Goal: Check status: Check status

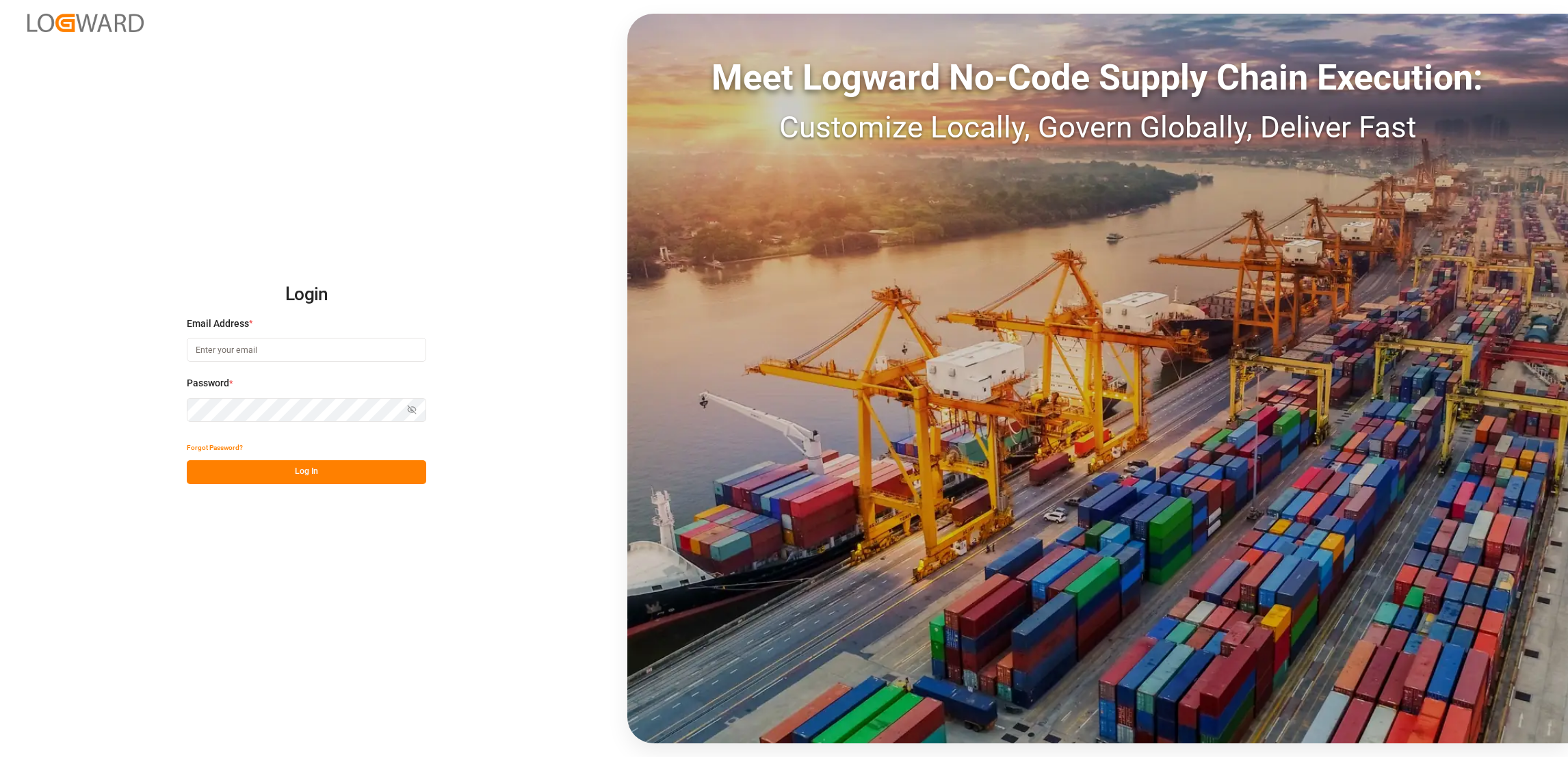
click at [334, 356] on input at bounding box center [306, 349] width 240 height 24
type input "[PERSON_NAME][EMAIL_ADDRESS][DOMAIN_NAME]"
click at [320, 476] on button "Log In" at bounding box center [306, 472] width 240 height 24
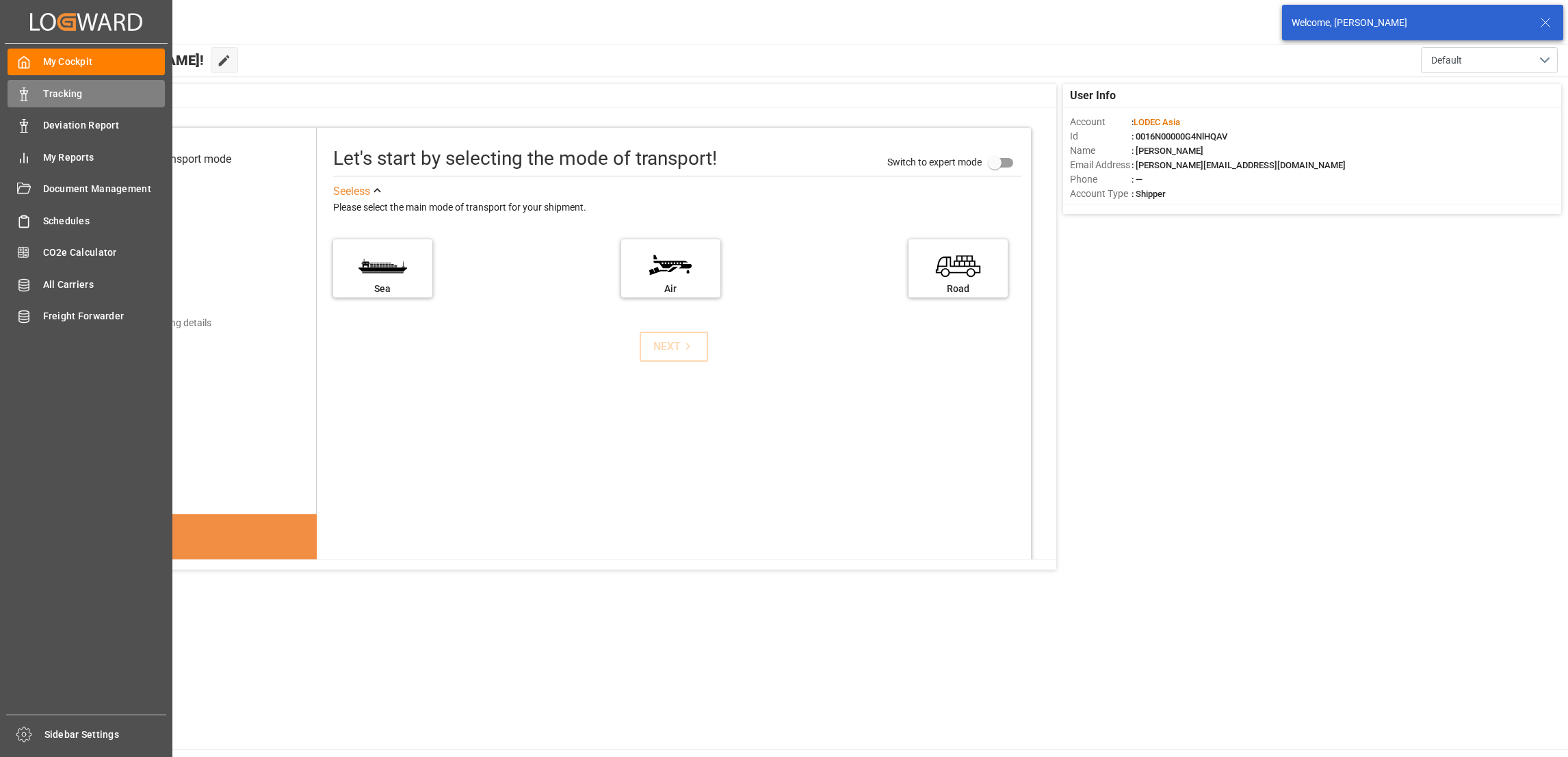
click at [77, 90] on span "Tracking" at bounding box center [104, 94] width 123 height 14
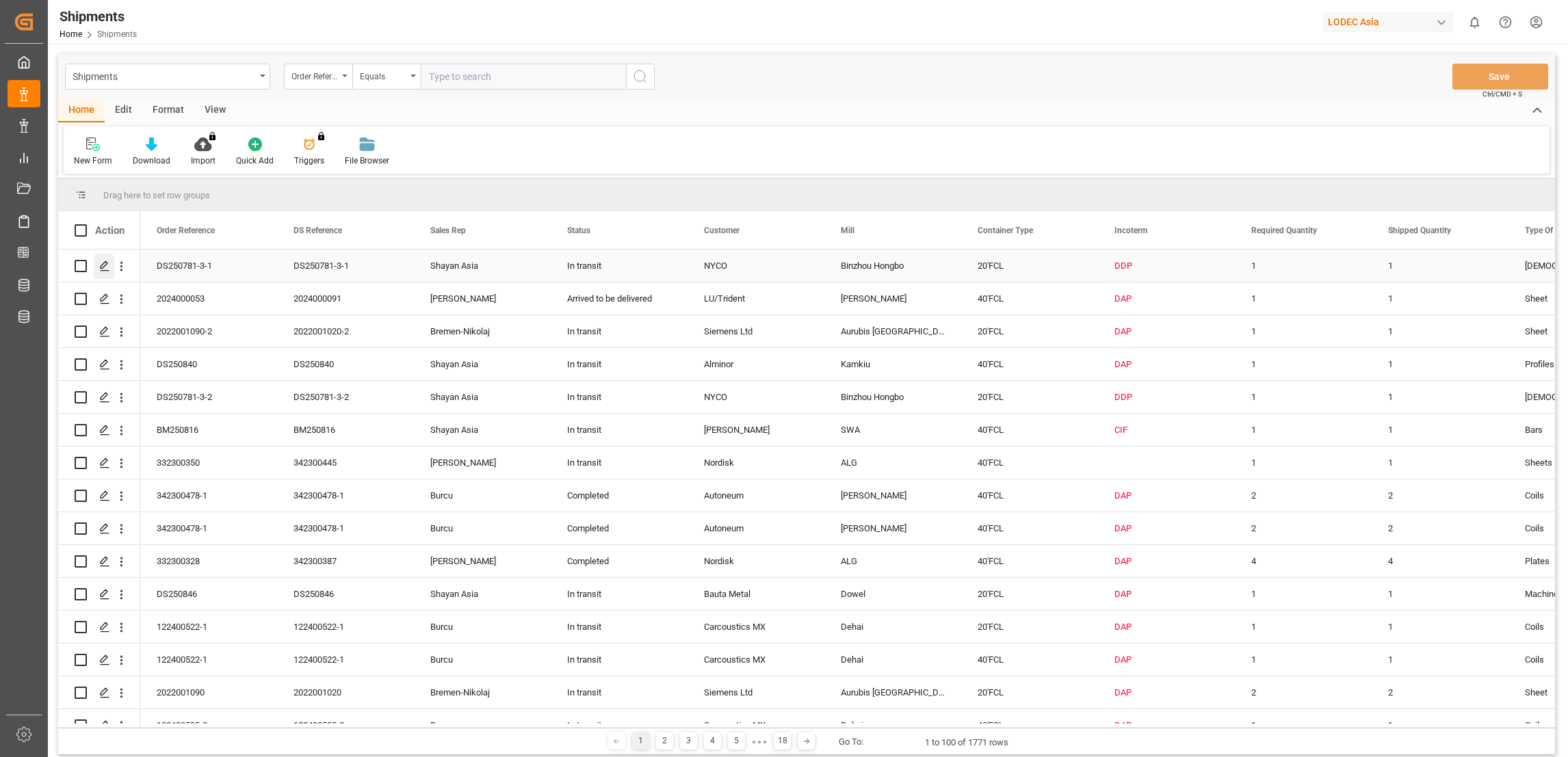
click at [104, 270] on icon "Press SPACE to select this row." at bounding box center [104, 266] width 11 height 11
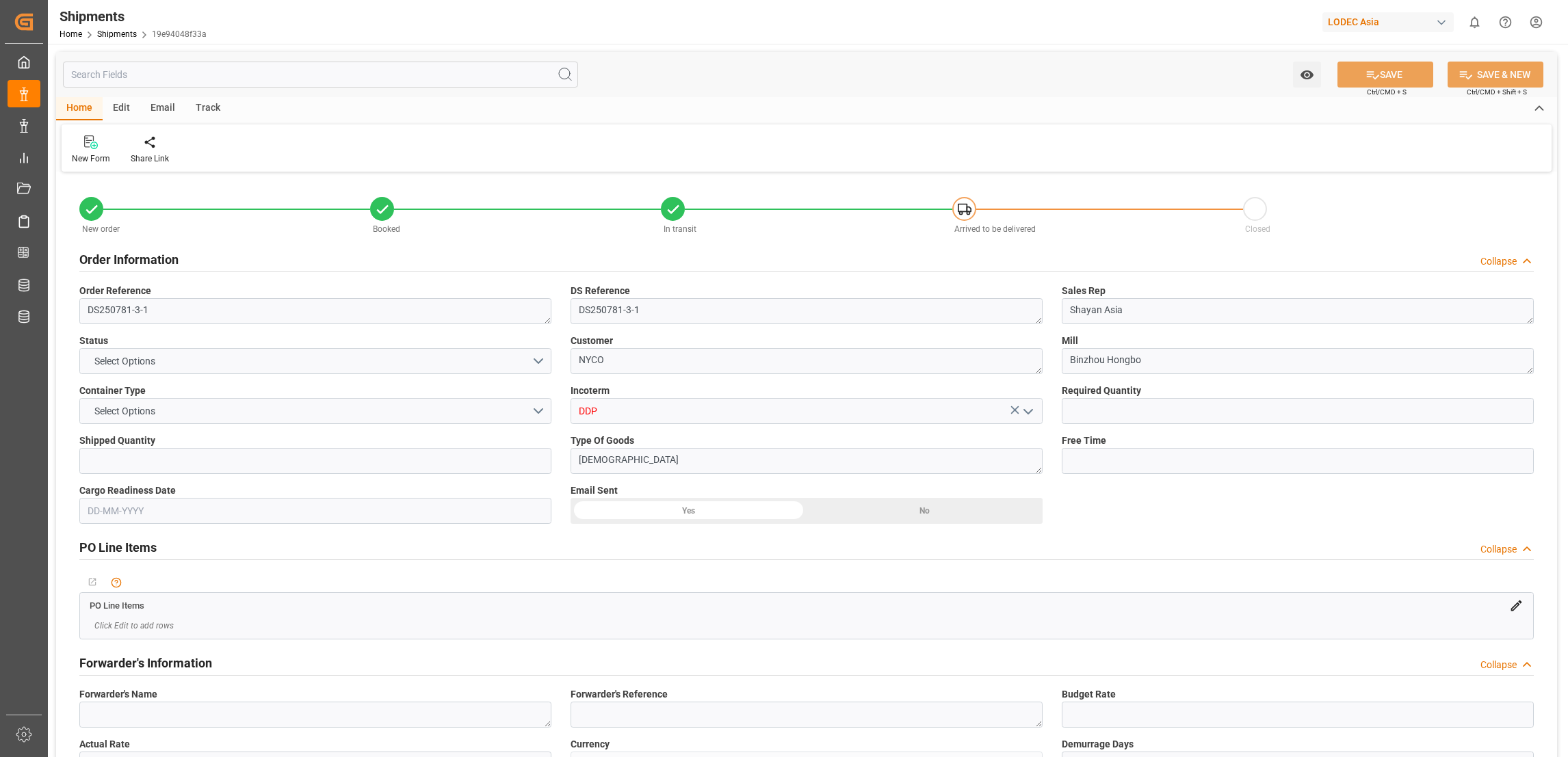
type input "1"
type input "9283198"
type input "CNQDG"
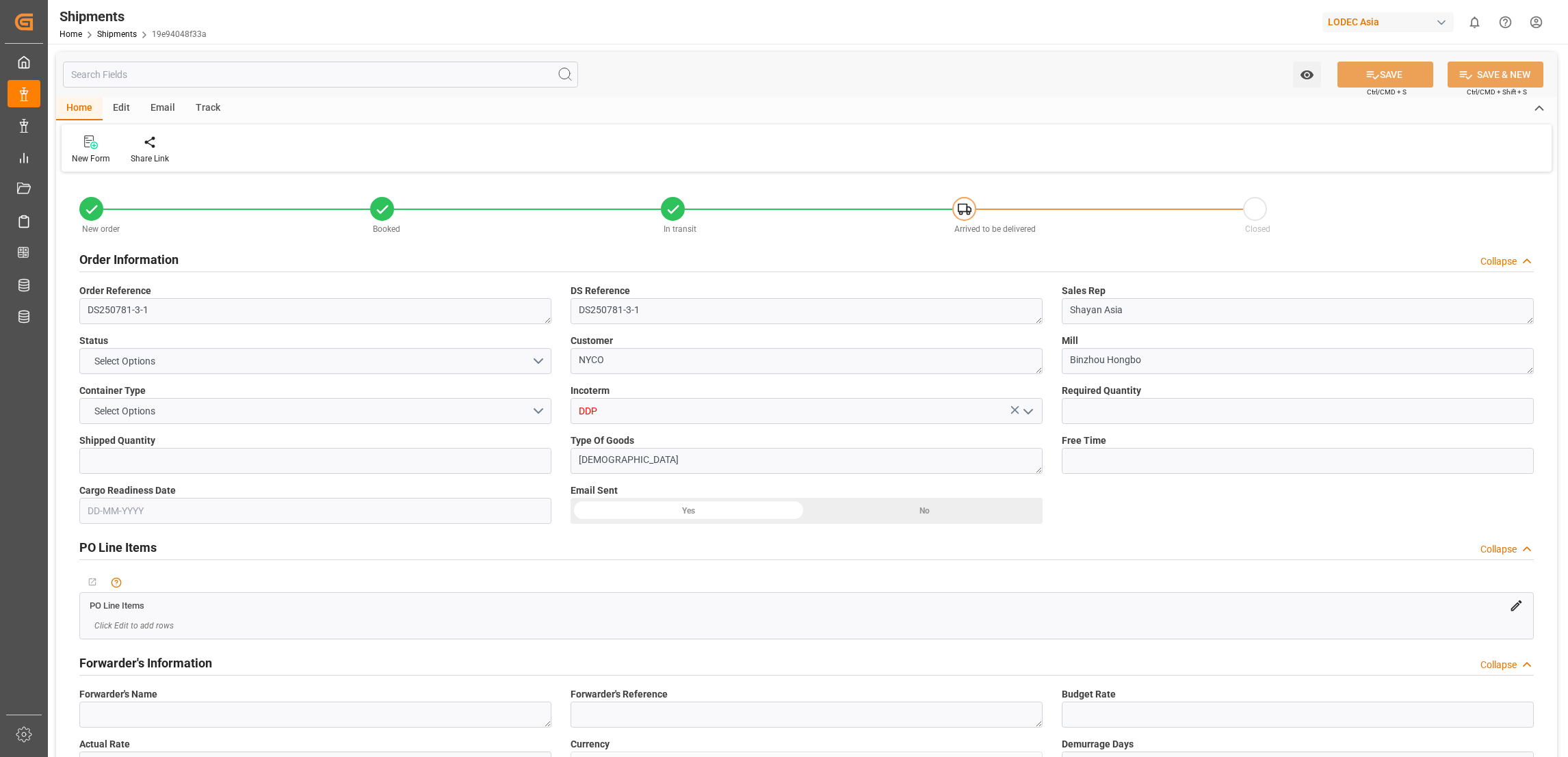
type input "NLRTM"
type input "CNQDG"
type input "NLRTM"
type input "9708863"
type input "[DATE]"
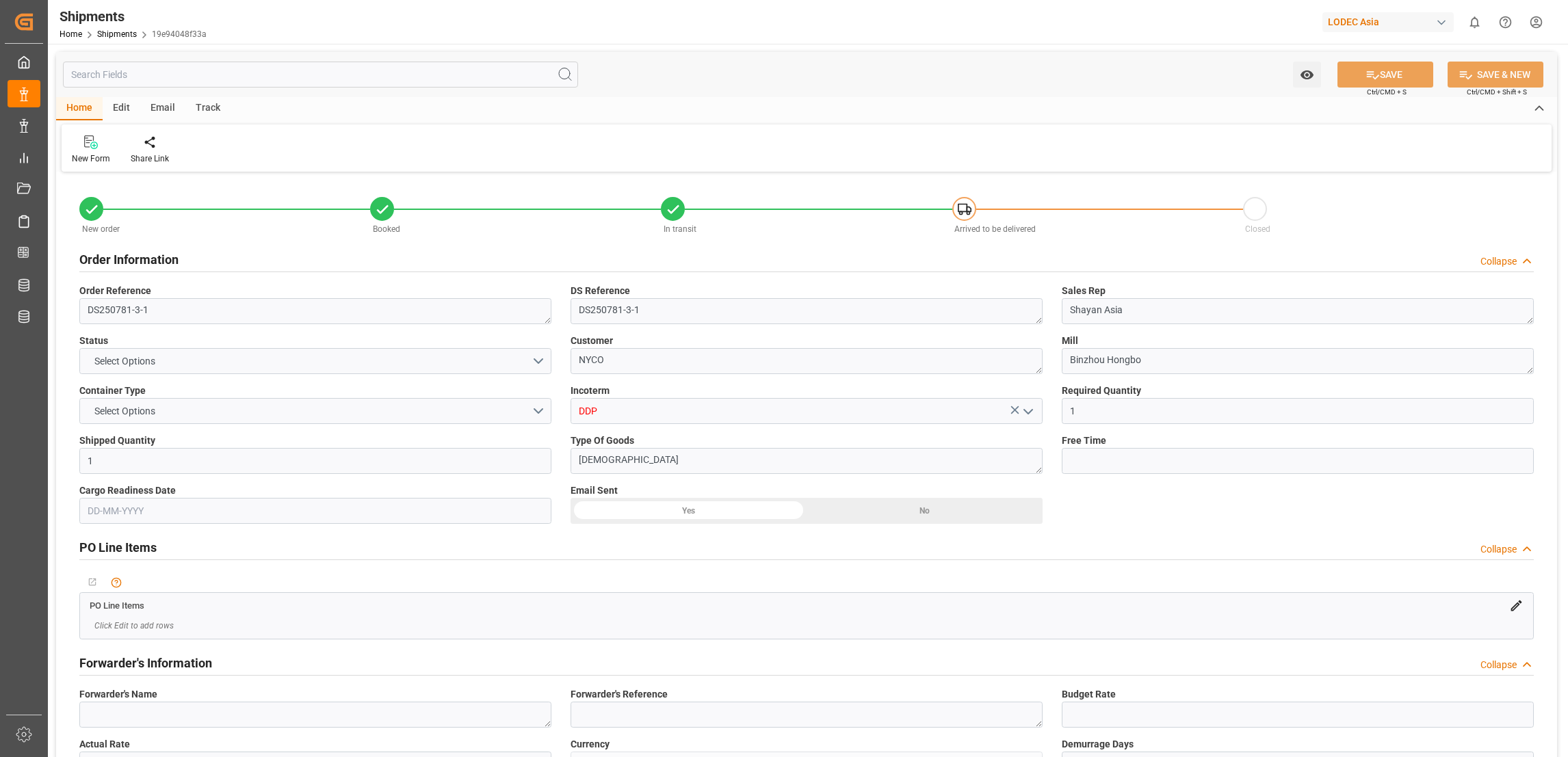
type input "[DATE] 02:27"
type input "[DATE] 11:45"
type input "[DATE] 11:54"
type input "[DATE] 19:00"
type input "[DATE] 18:34"
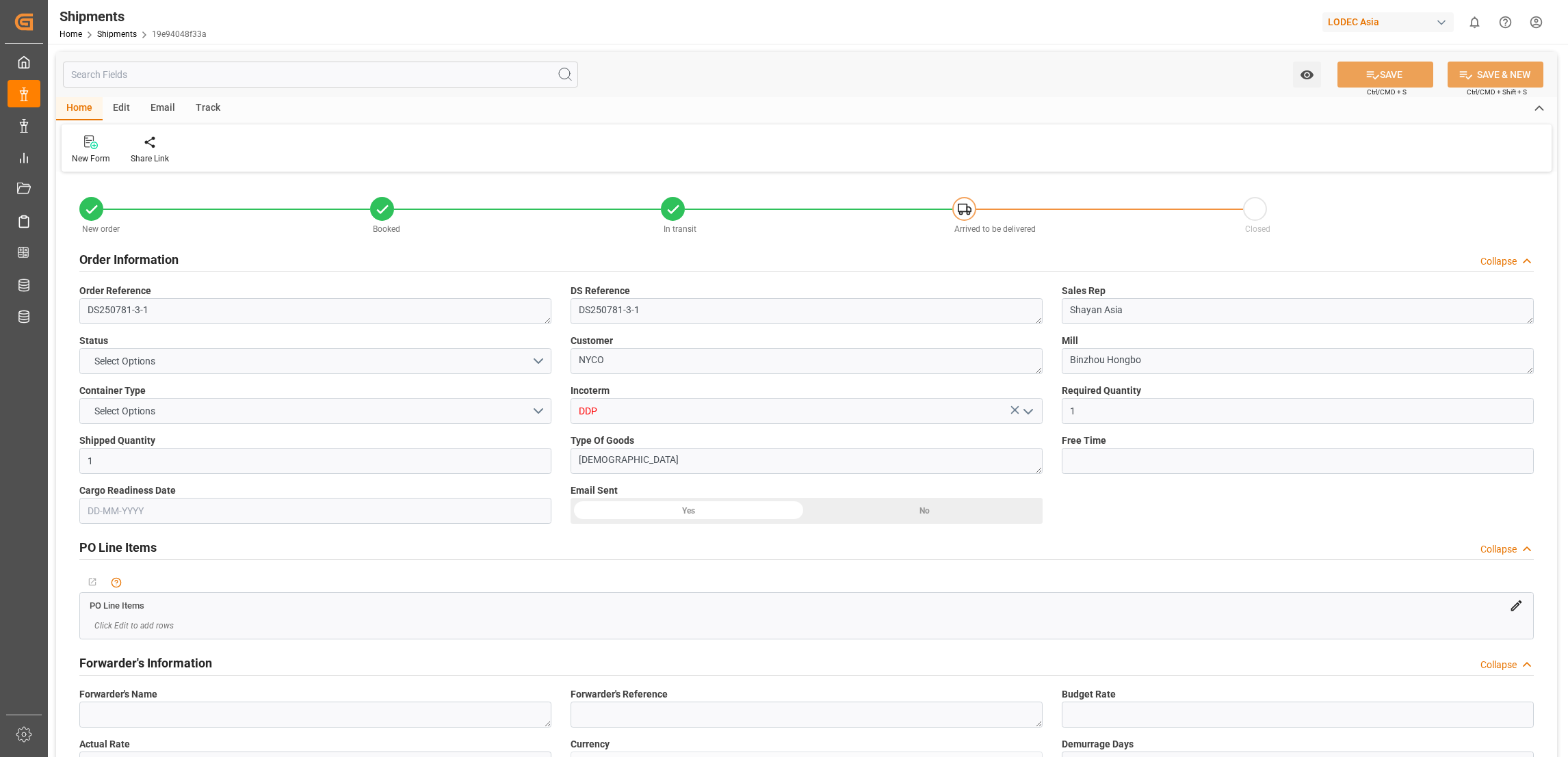
type input "[DATE] 22:41"
type input "[DATE] 12:36"
type input "[DATE] 20:30"
type input "[DATE] 19:55"
type input "[DATE] 13:41"
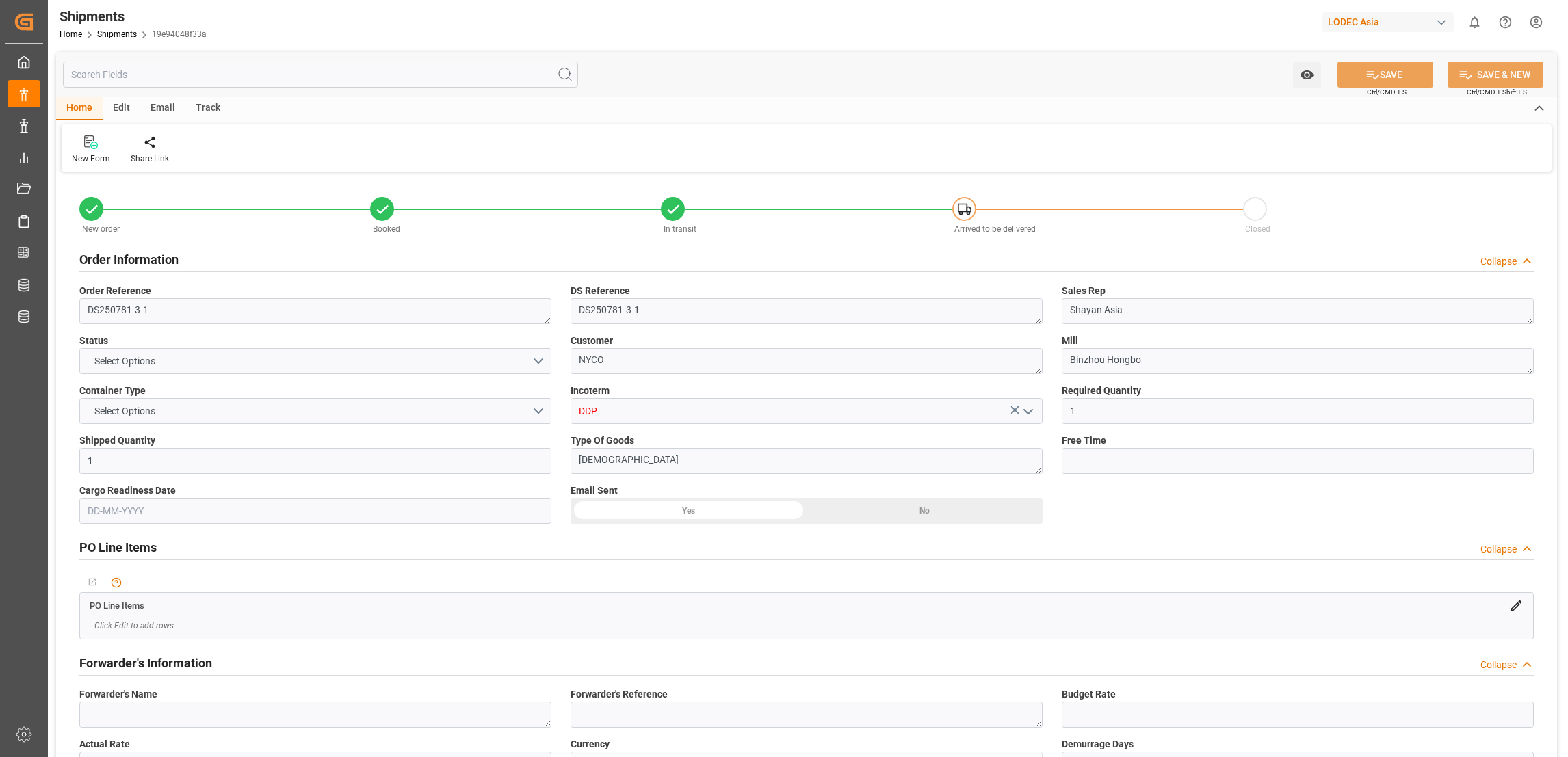
type input "[DATE] 01:36"
type input "[DATE] 18:00"
type input "[DATE] 19:00"
type input "[DATE] 18:20"
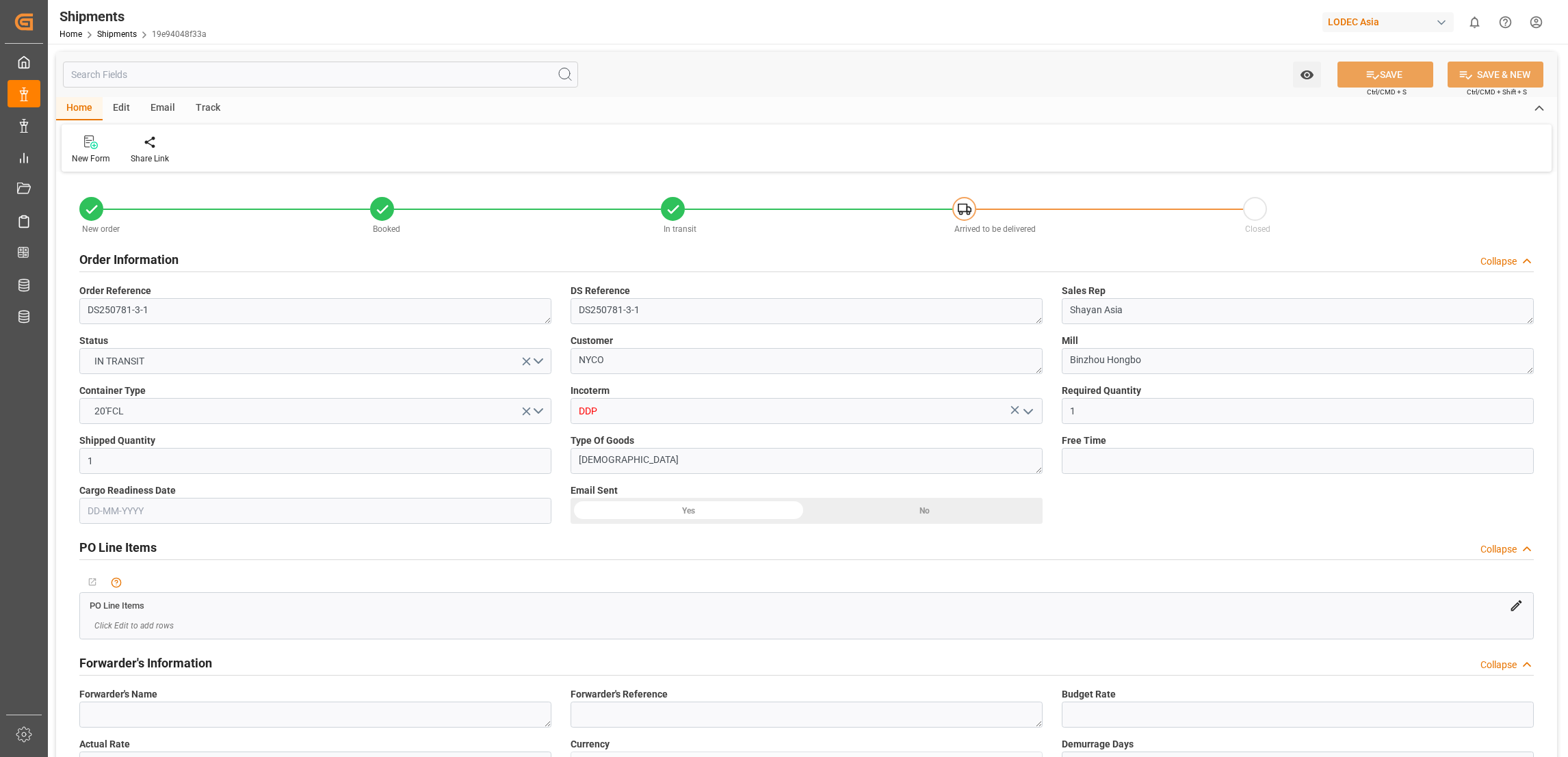
click at [210, 103] on div "Track" at bounding box center [208, 109] width 46 height 24
click at [88, 160] on div "Tracking" at bounding box center [88, 158] width 32 height 12
type input "1"
type input "9283198"
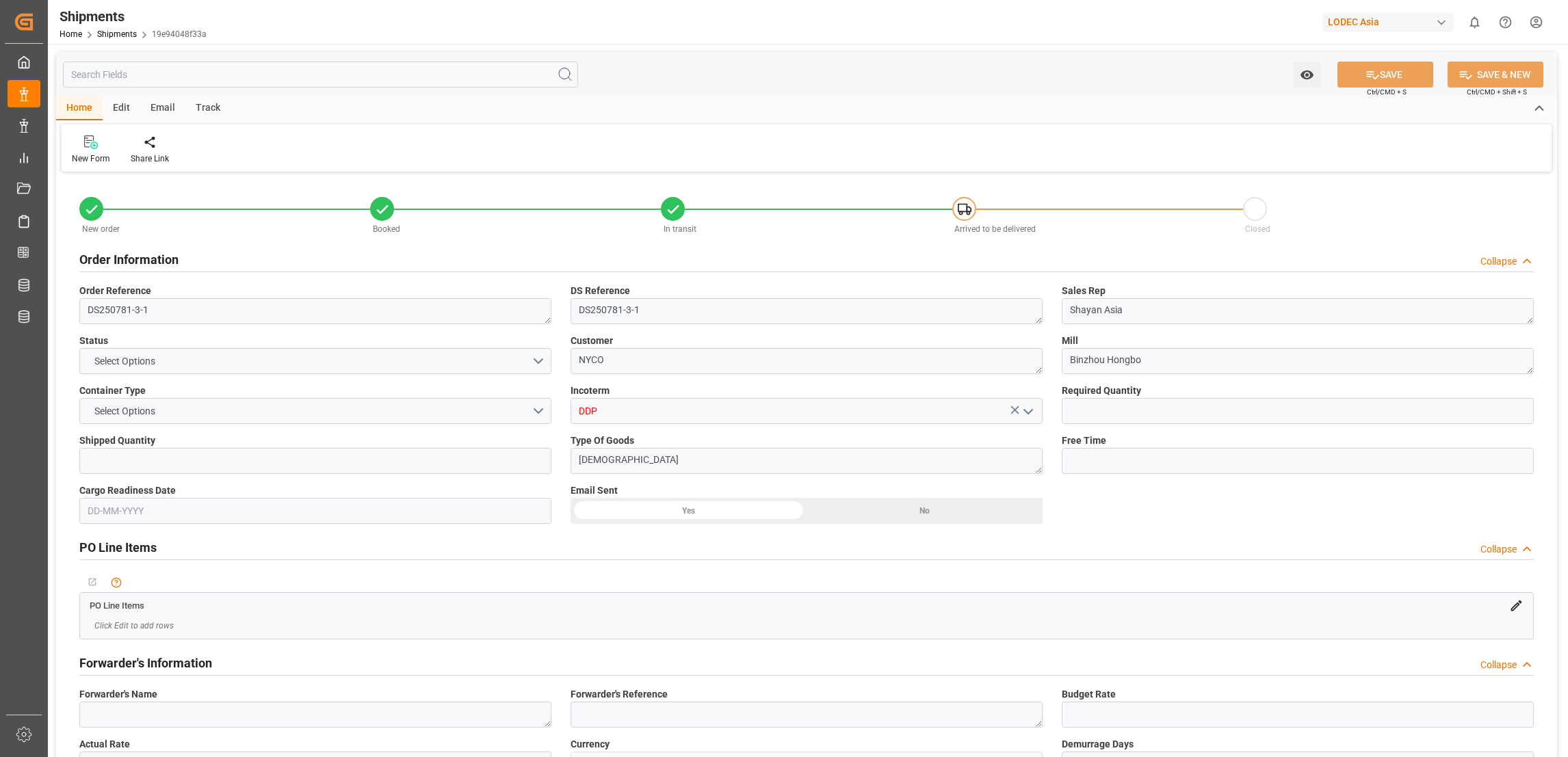
type input "9283198"
type input "CNQDG"
type input "NLRTM"
type input "CNQDG"
type input "NLRTM"
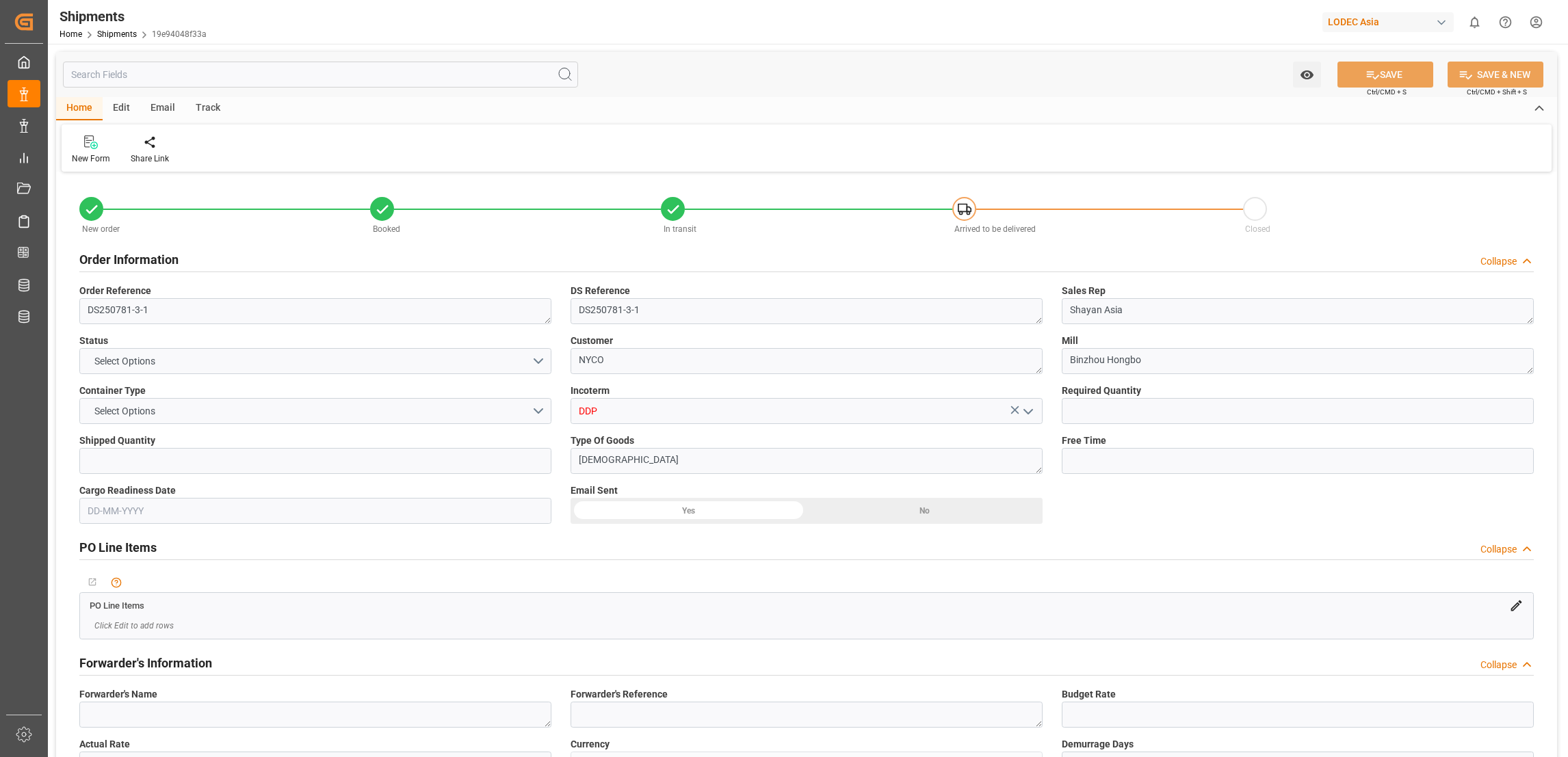
type input "9708863"
type input "[DATE]"
type input "[DATE] 02:27"
type input "[DATE] 11:45"
type input "[DATE] 11:54"
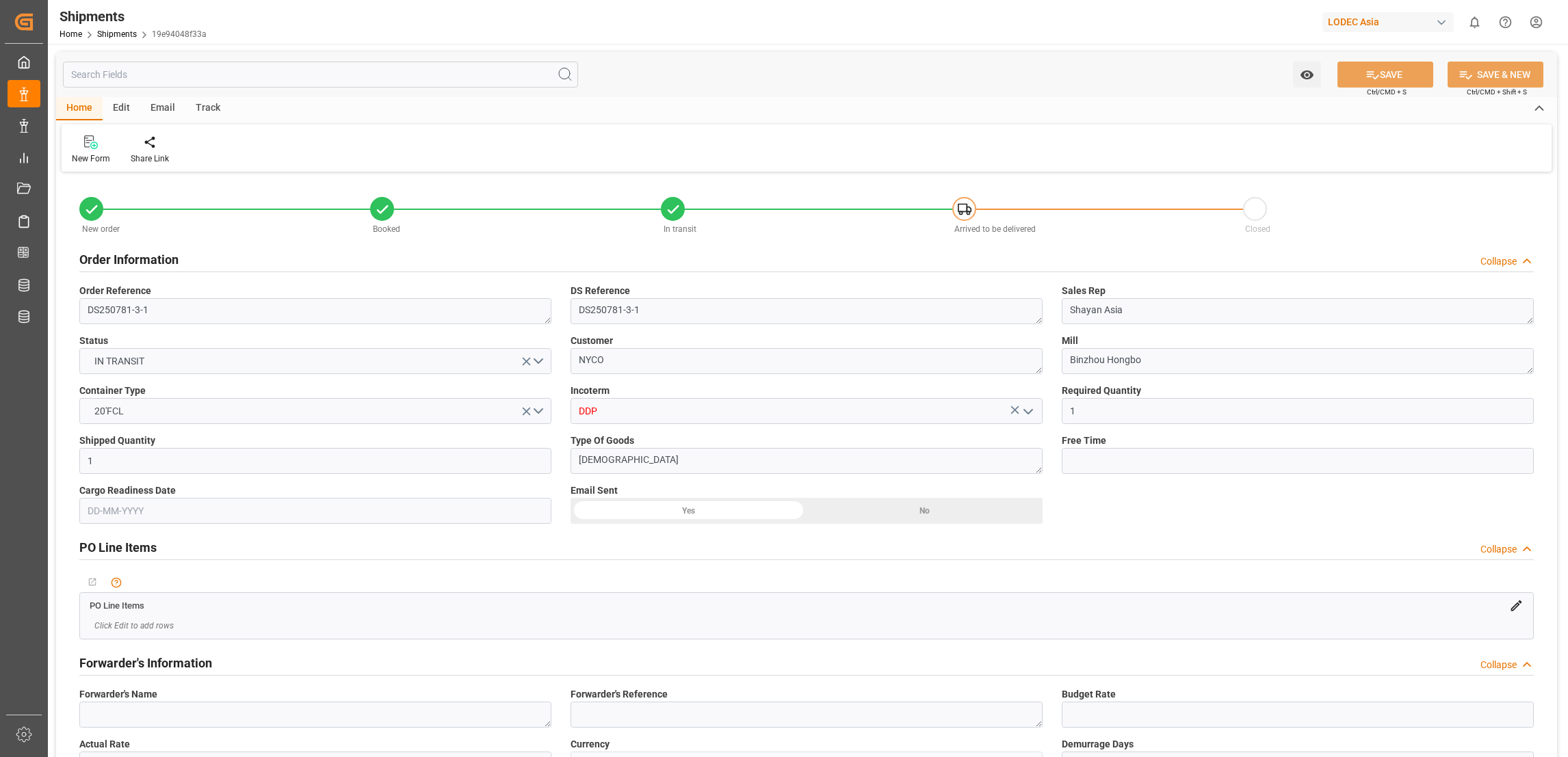
type input "[DATE] 19:00"
type input "[DATE] 18:34"
type input "[DATE] 22:41"
type input "[DATE] 12:36"
type input "[DATE] 20:30"
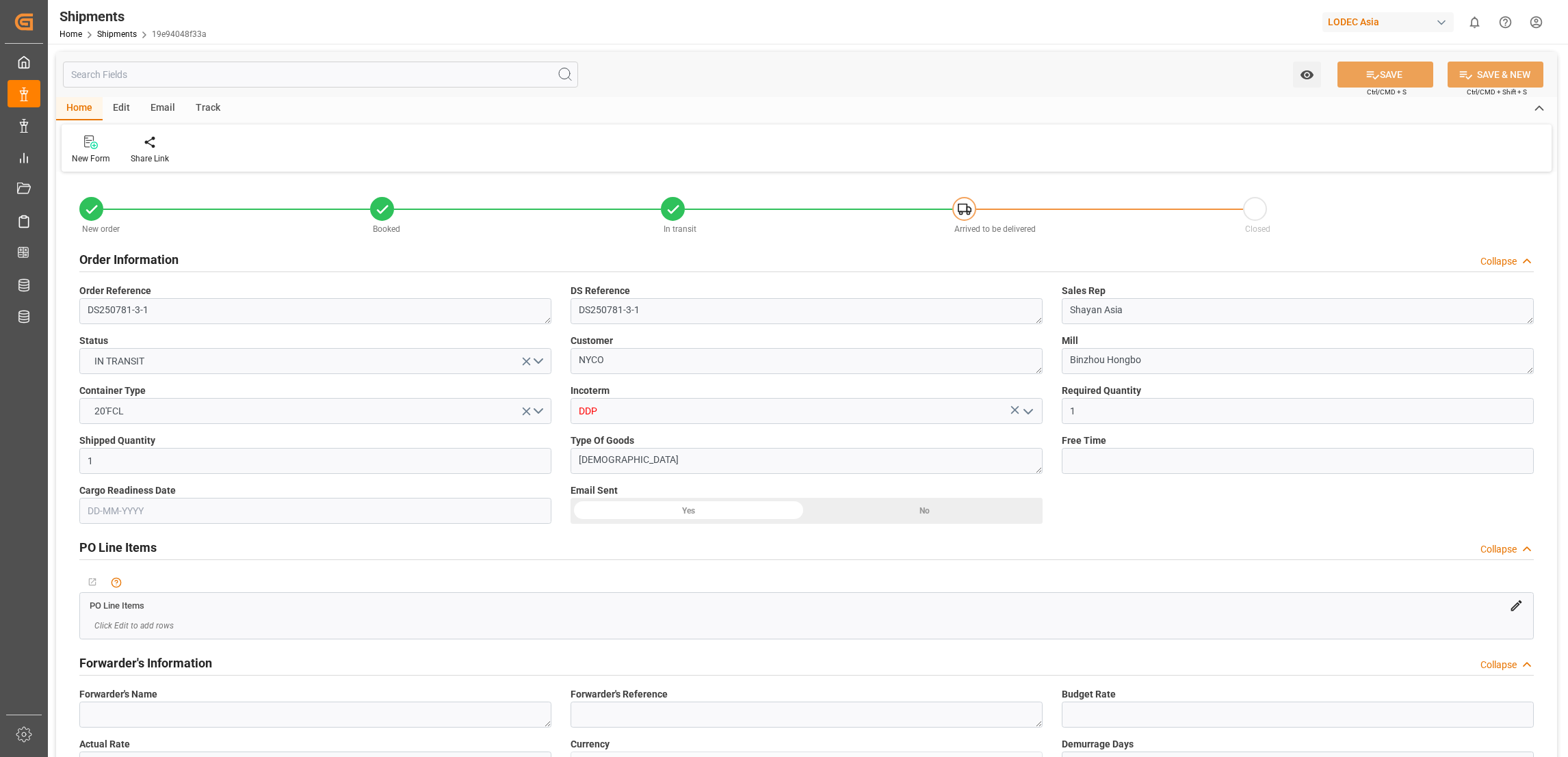
type input "[DATE] 19:55"
type input "[DATE] 13:41"
type input "[DATE] 01:36"
type input "[DATE] 18:00"
type input "[DATE] 19:00"
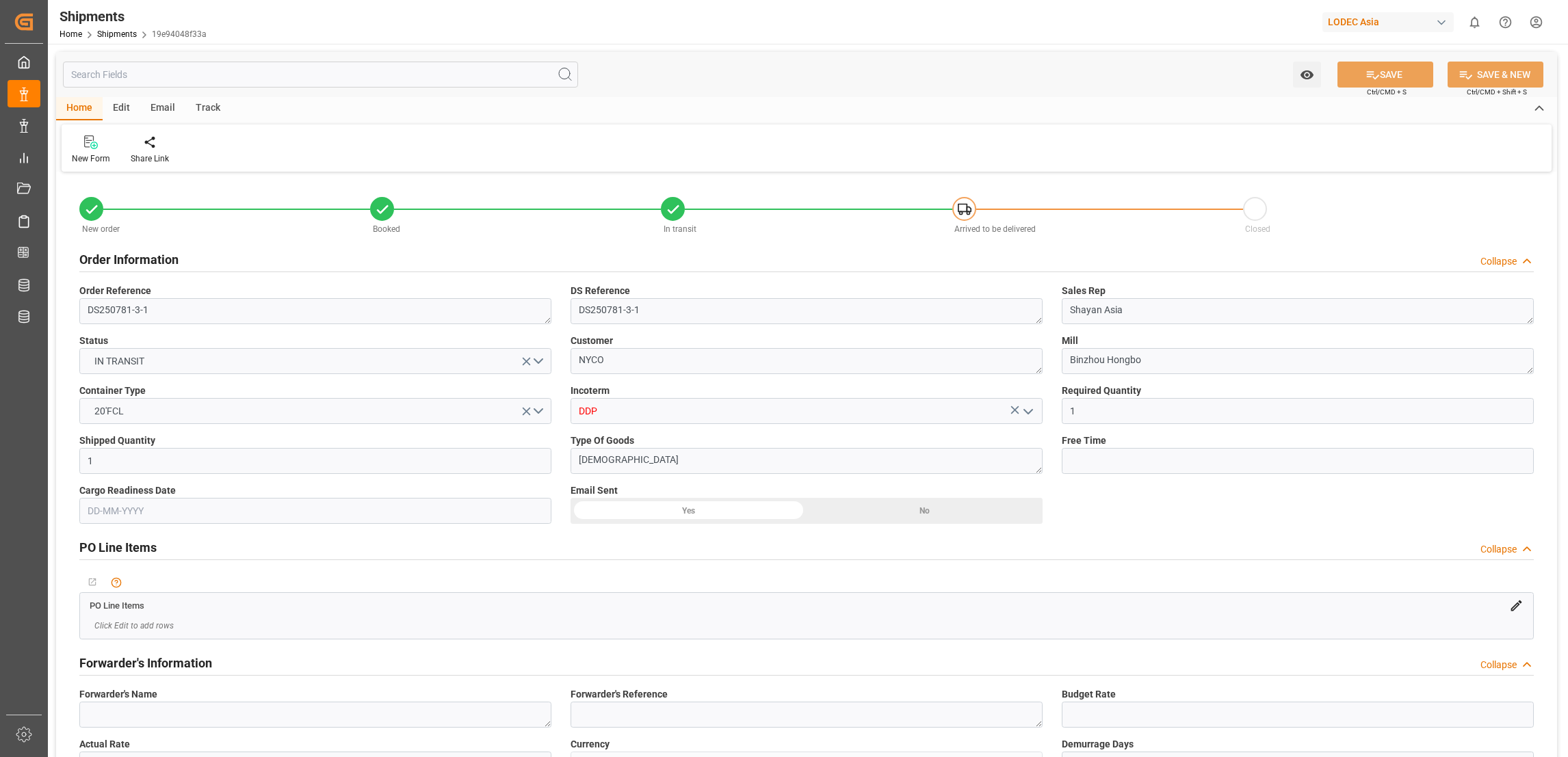
type input "[DATE] 18:20"
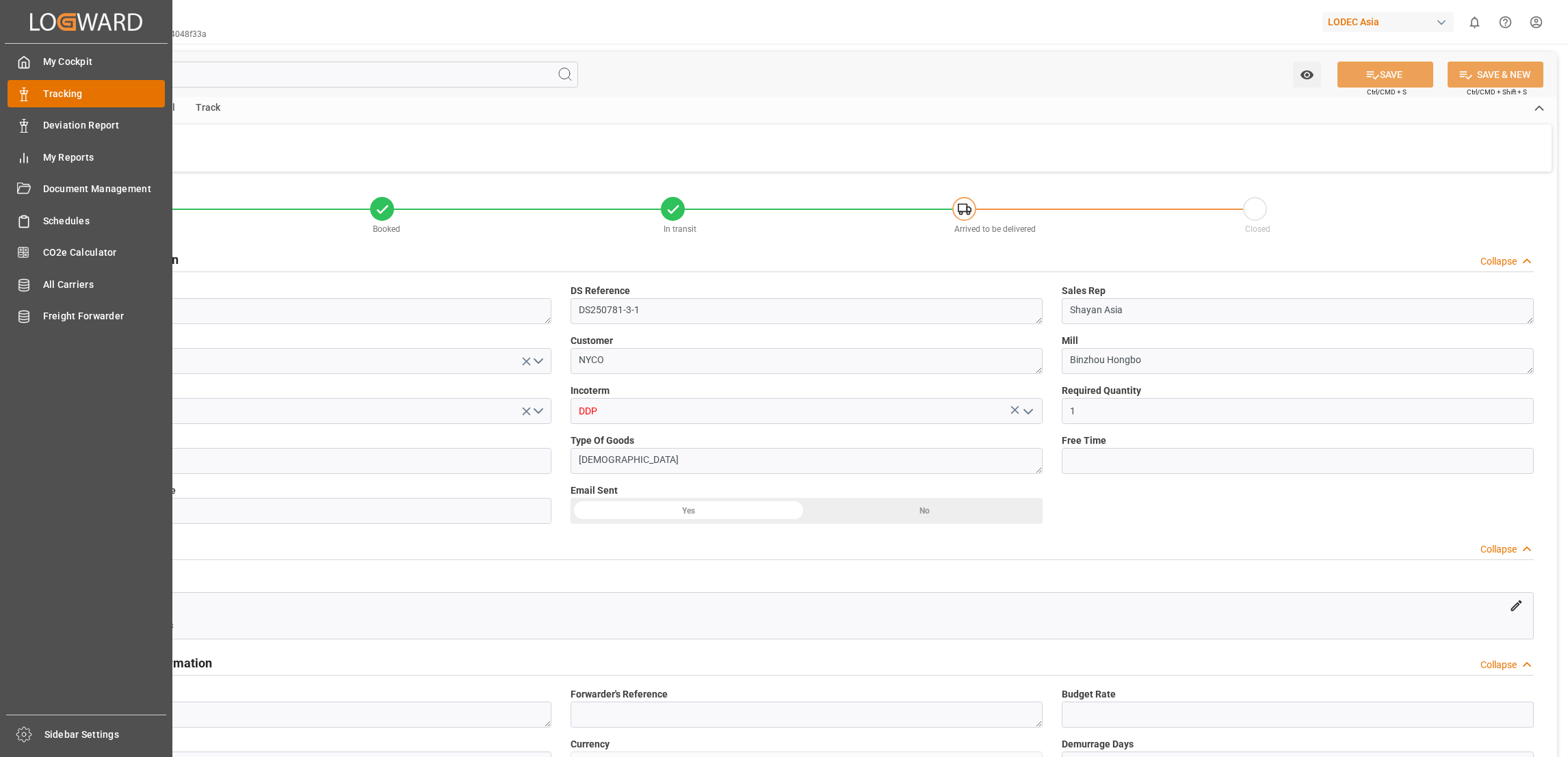
click at [67, 94] on span "Tracking" at bounding box center [104, 94] width 123 height 14
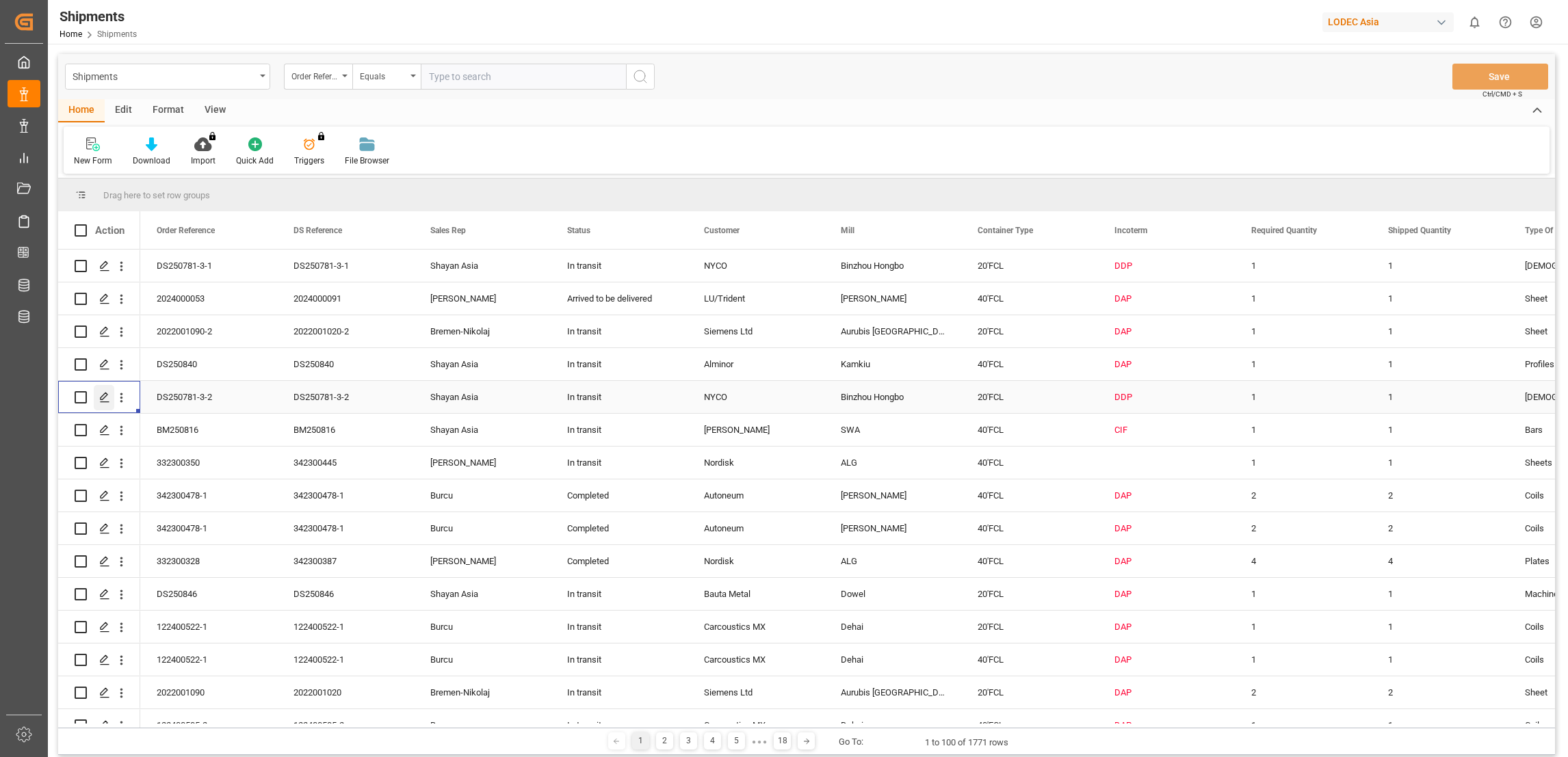
click at [100, 395] on icon "Press SPACE to select this row." at bounding box center [104, 397] width 11 height 11
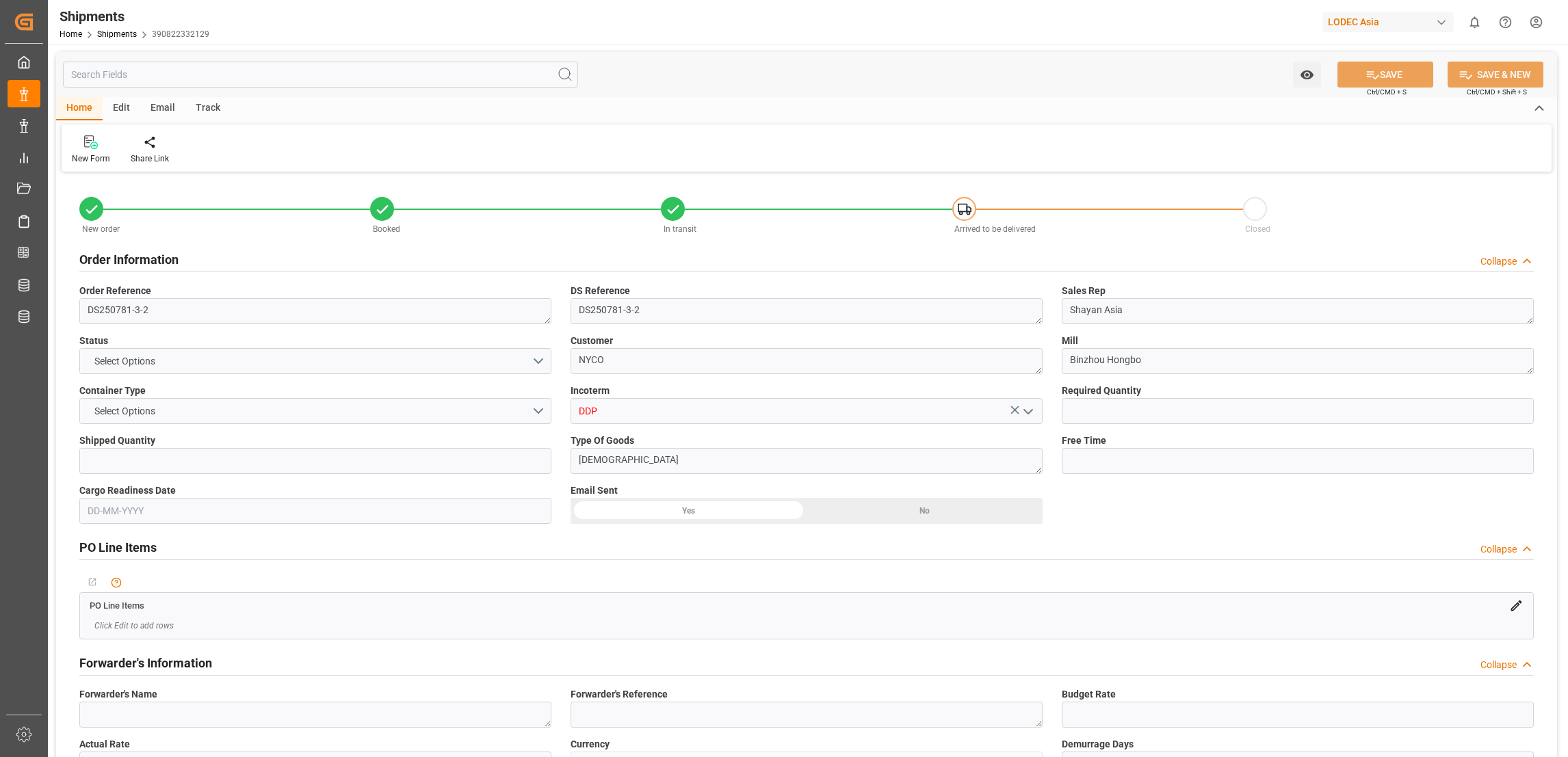
type input "1"
type input "9619919"
type input "CNQDG"
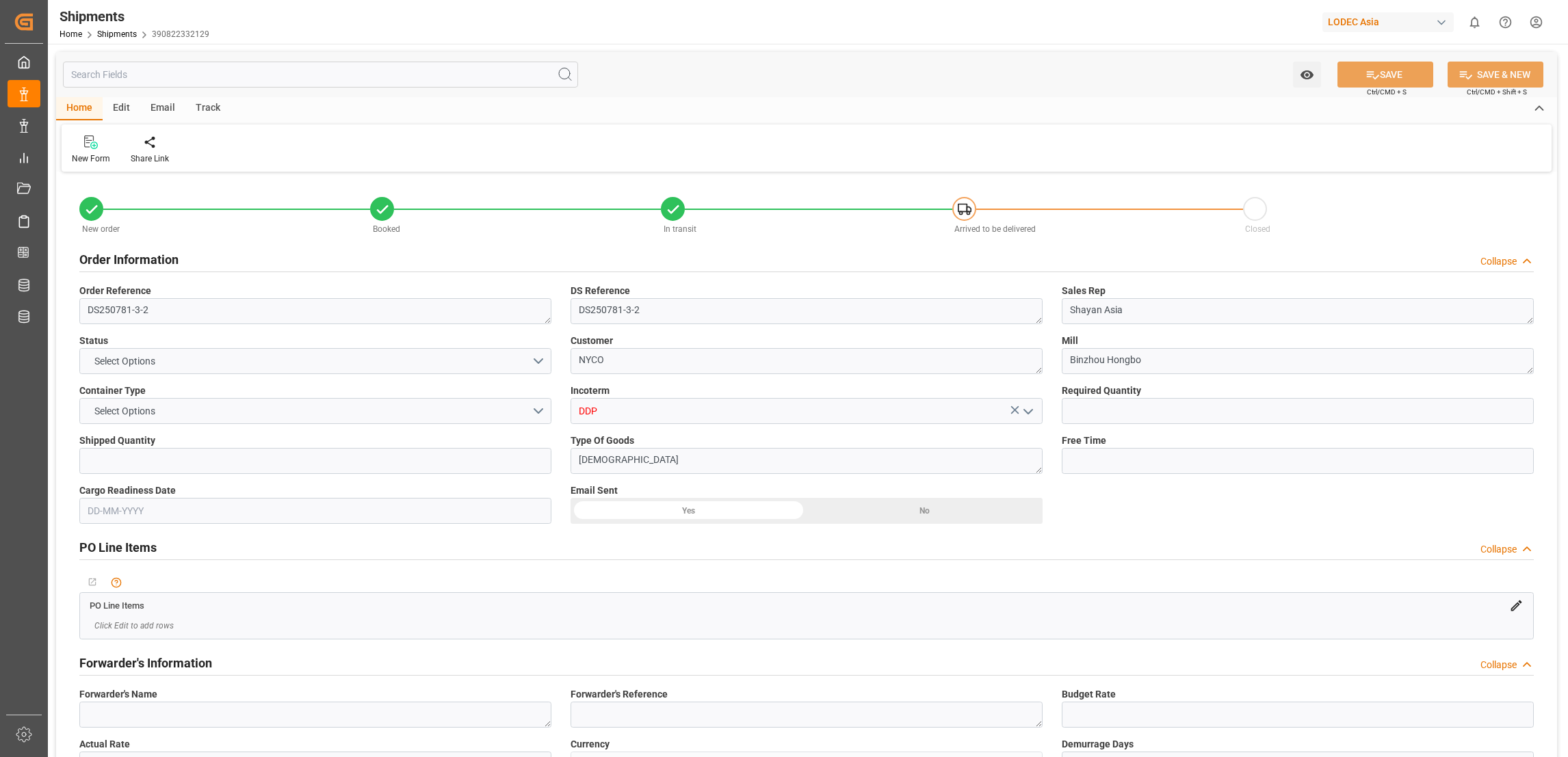
type input "NLRTM"
type input "CNQDG"
type input "NLRTM"
type input "9708875"
type input "[DATE] 03:25"
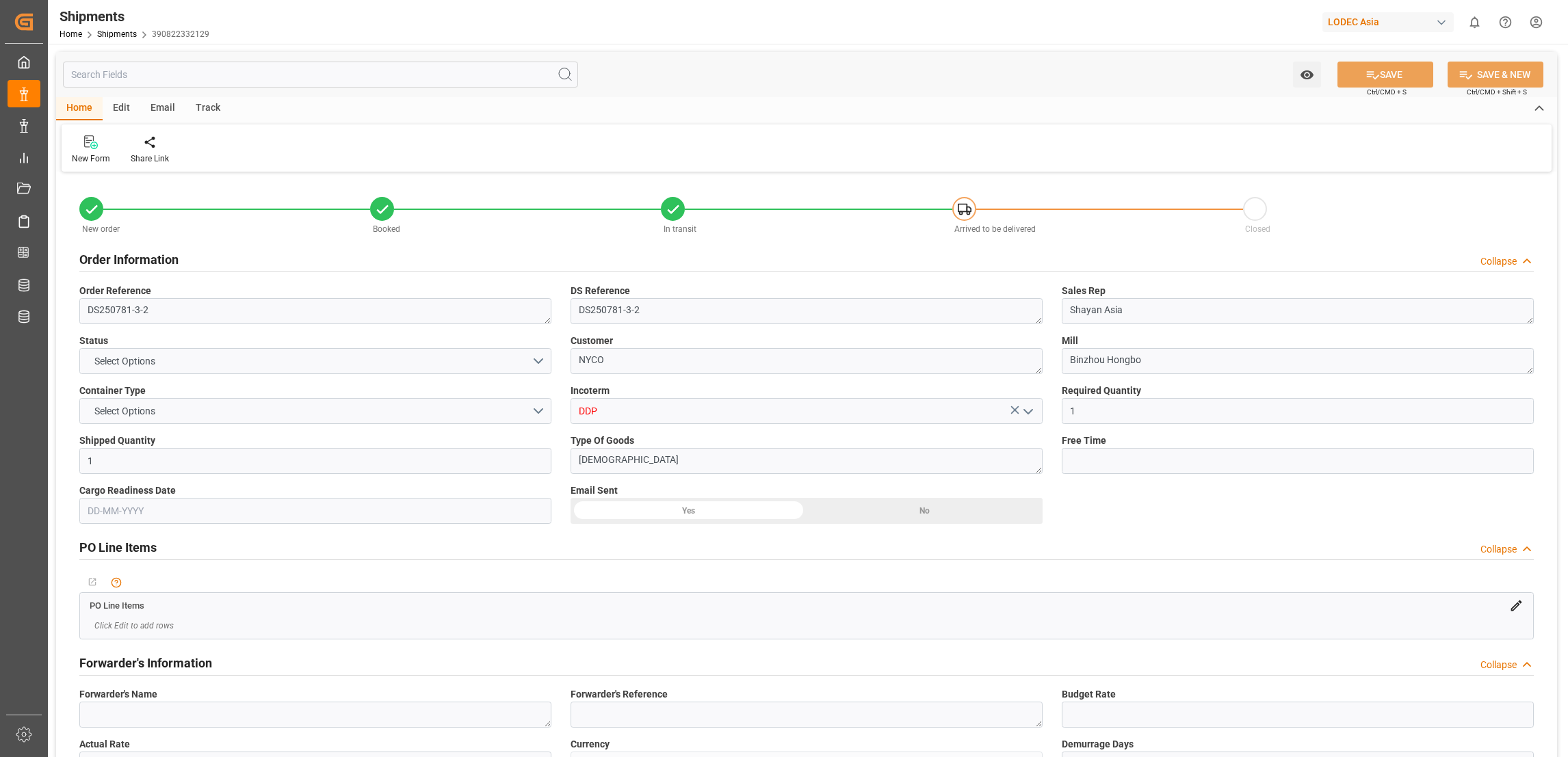
type input "[DATE] 17:00"
type input "[DATE] 07:00"
type input "[DATE] 22:27"
type input "[DATE] 14:14"
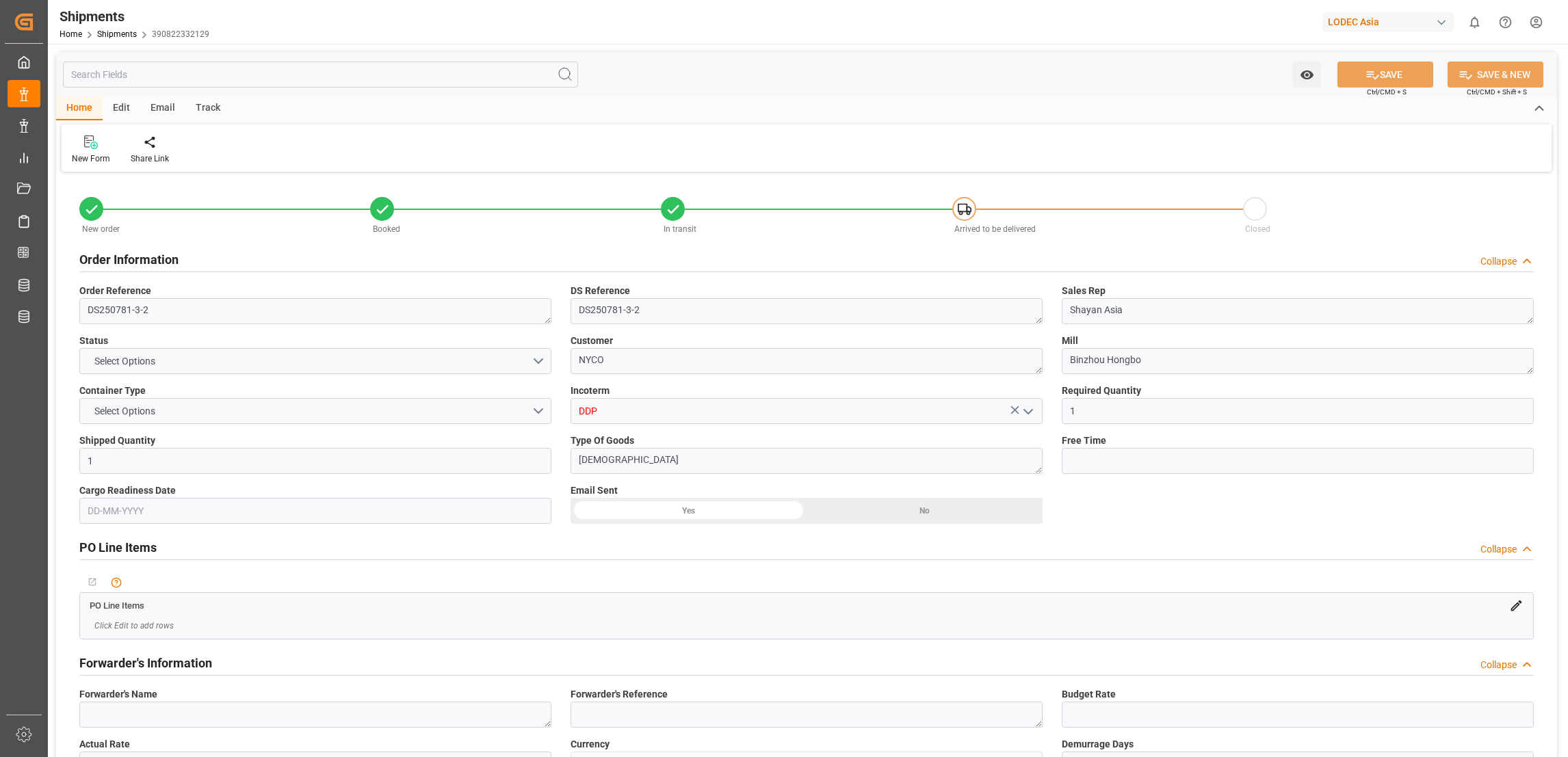
type input "[DATE] 17:00"
type input "[DATE] 22:00"
type input "[DATE] 15:11"
type input "[DATE] 06:00"
type input "[DATE] 07:00"
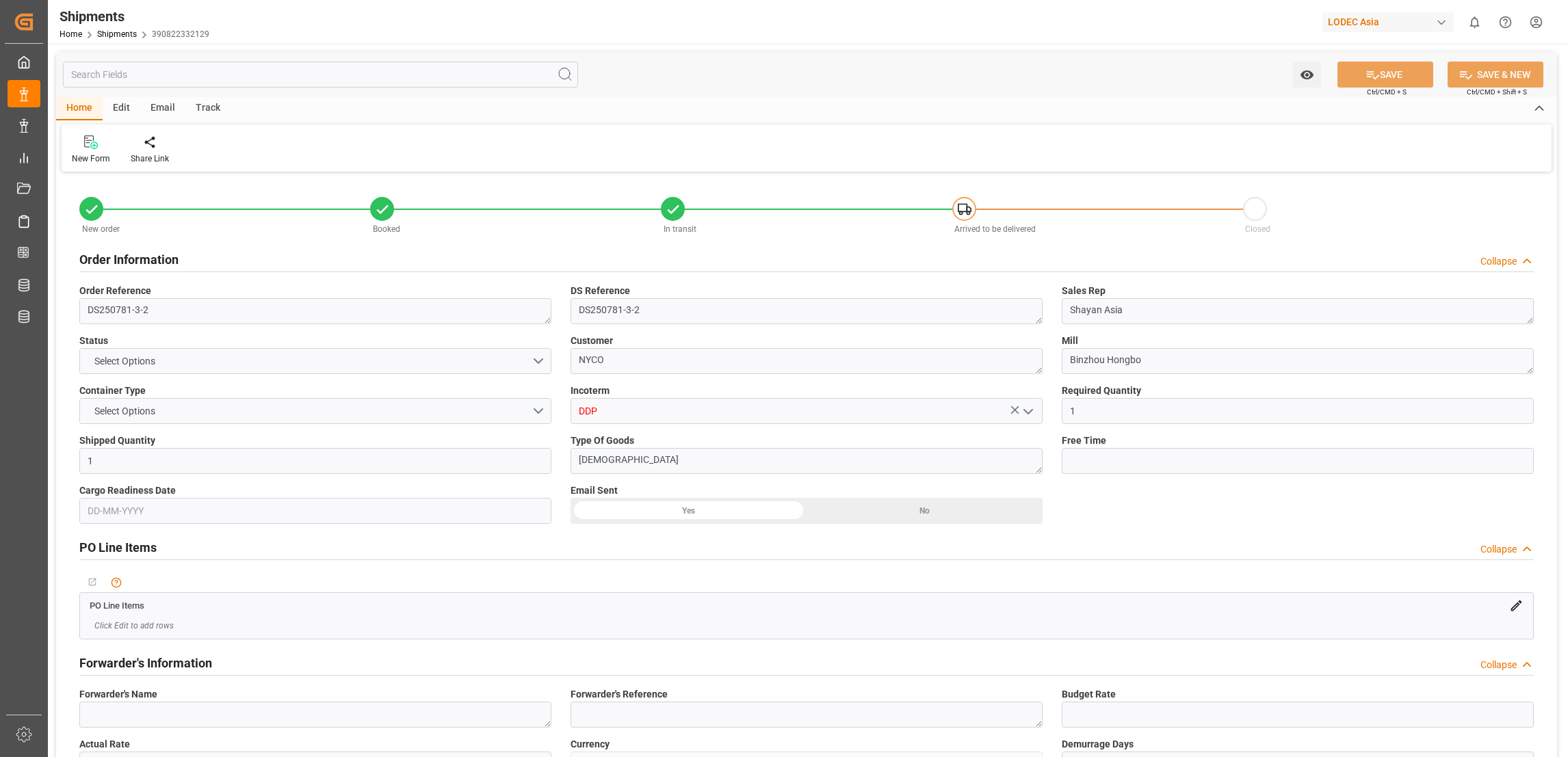
type input "[DATE] 06:20"
click at [203, 106] on div "Track" at bounding box center [208, 109] width 46 height 24
click at [86, 164] on div "Tracking" at bounding box center [88, 158] width 32 height 12
